Goal: Find specific page/section: Find specific page/section

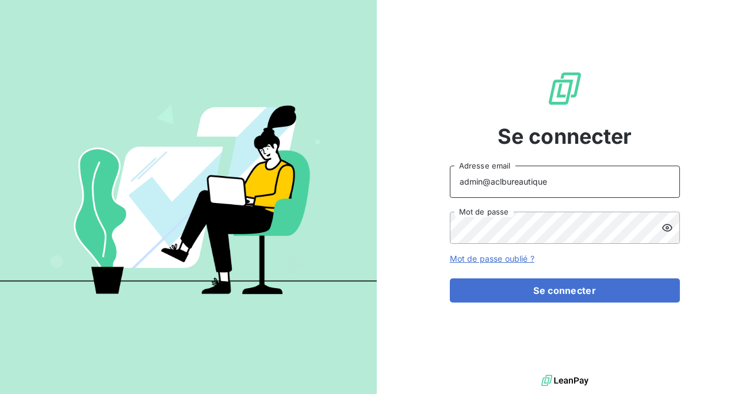
click at [571, 178] on input "admin@aclbureautique" at bounding box center [565, 182] width 230 height 32
type input "admin@ariesconsultingfzco"
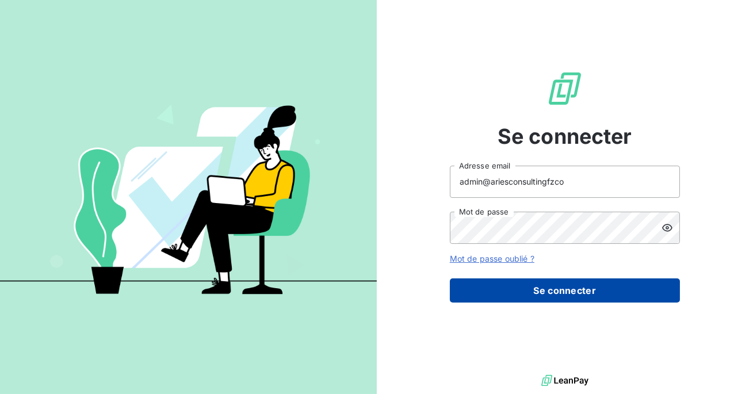
click at [537, 295] on button "Se connecter" at bounding box center [565, 290] width 230 height 24
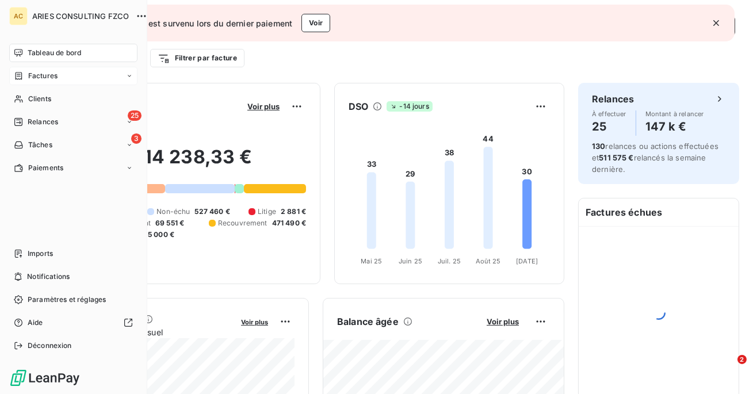
click at [41, 79] on span "Factures" at bounding box center [42, 76] width 29 height 10
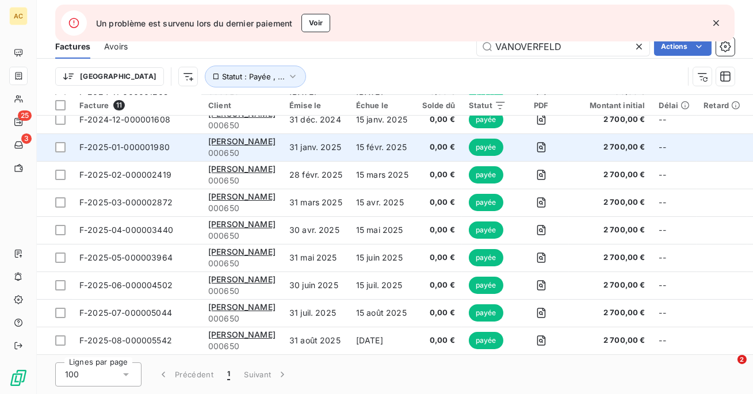
scroll to position [68, 0]
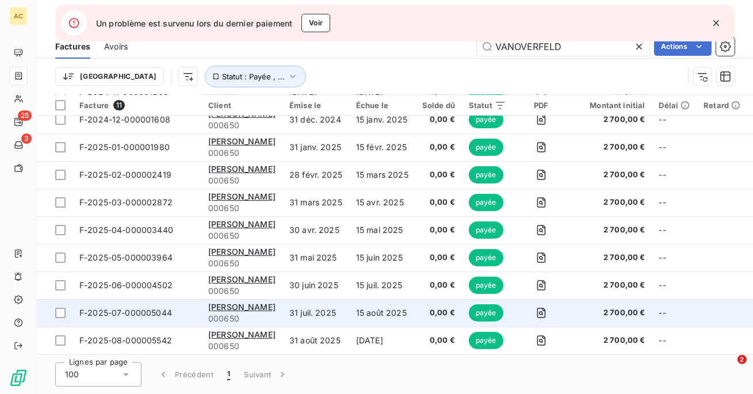
click at [167, 310] on span "F-2025-07-000005044" at bounding box center [125, 313] width 93 height 10
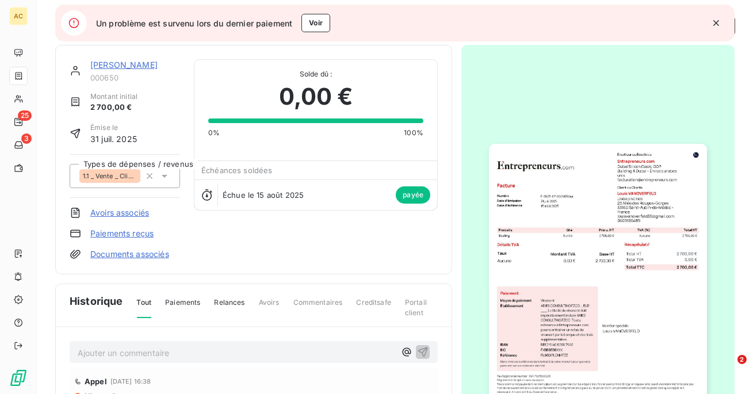
click at [127, 70] on div "[PERSON_NAME]" at bounding box center [135, 65] width 90 height 12
click at [129, 66] on link "[PERSON_NAME]" at bounding box center [123, 65] width 67 height 10
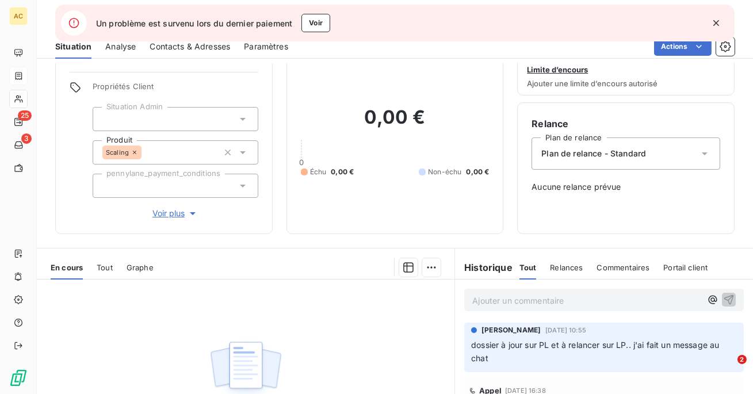
scroll to position [52, 0]
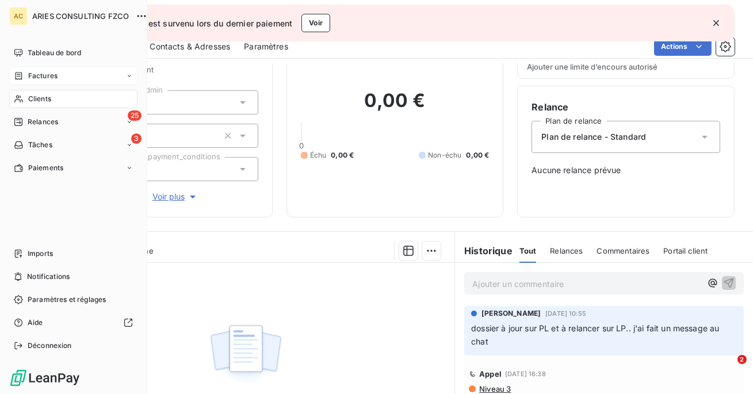
click at [45, 98] on span "Clients" at bounding box center [39, 99] width 23 height 10
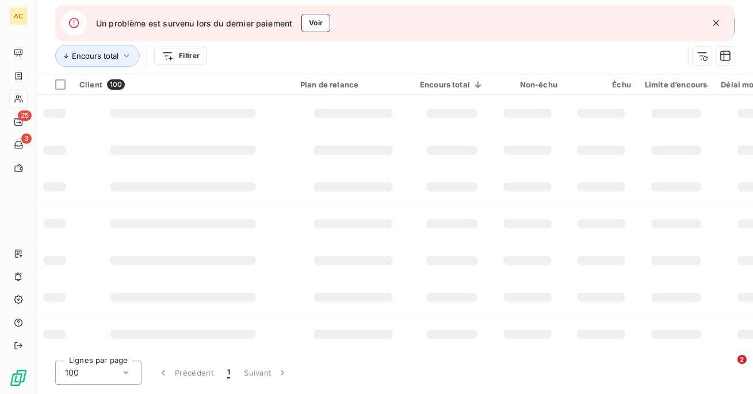
click at [719, 22] on icon "button" at bounding box center [717, 23] width 12 height 12
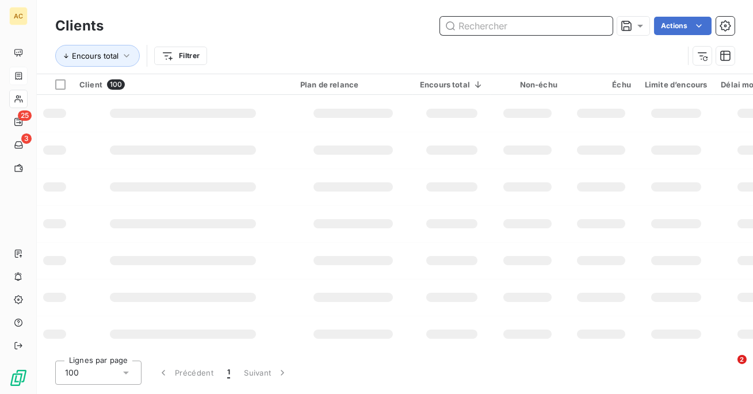
click at [537, 25] on input "text" at bounding box center [526, 26] width 173 height 18
type input "[PERSON_NAME]"
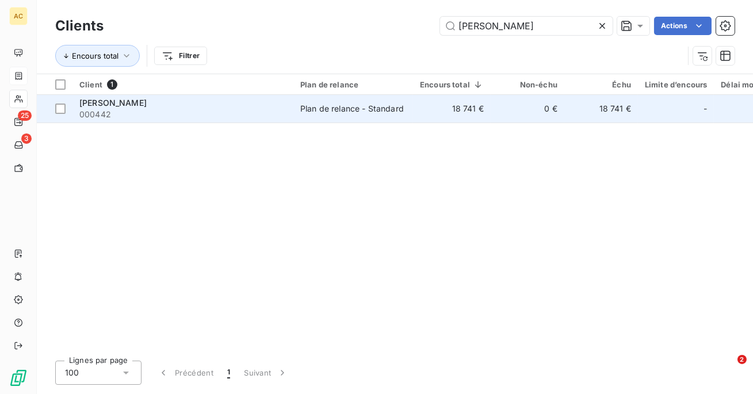
click at [255, 97] on div "[PERSON_NAME]" at bounding box center [182, 103] width 207 height 12
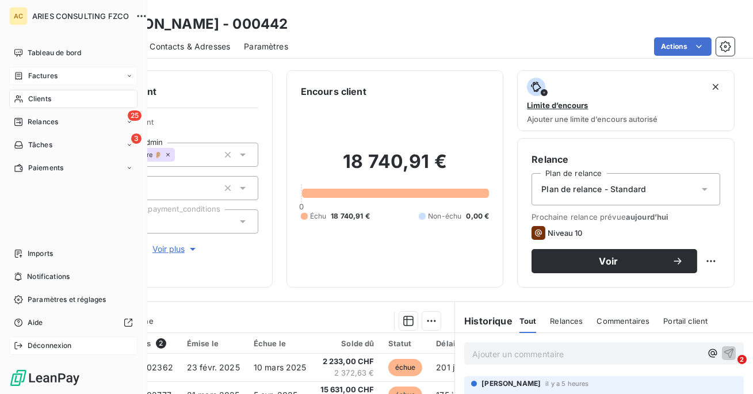
click at [40, 345] on span "Déconnexion" at bounding box center [50, 346] width 44 height 10
